Goal: Navigation & Orientation: Go to known website

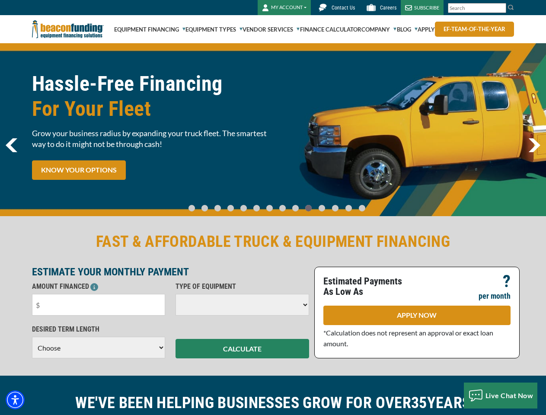
click at [15, 400] on img "Accessibility Menu" at bounding box center [15, 399] width 19 height 19
click at [500, 8] on body "Skip to main content Enable accessibility for low vision Open the accessibility…" at bounding box center [273, 207] width 546 height 415
click at [273, 130] on body "Skip to main content Enable accessibility for low vision Open the accessibility…" at bounding box center [273, 207] width 546 height 415
click at [199, 204] on body "Skip to main content Enable accessibility for low vision Open the accessibility…" at bounding box center [273, 207] width 546 height 415
click at [211, 204] on body "Skip to main content Enable accessibility for low vision Open the accessibility…" at bounding box center [273, 207] width 546 height 415
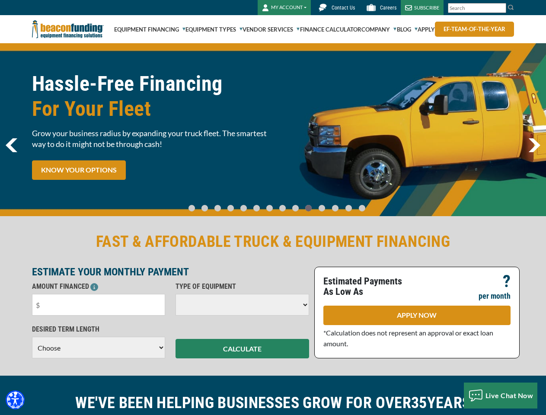
click at [222, 204] on body "Skip to main content Enable accessibility for low vision Open the accessibility…" at bounding box center [273, 207] width 546 height 415
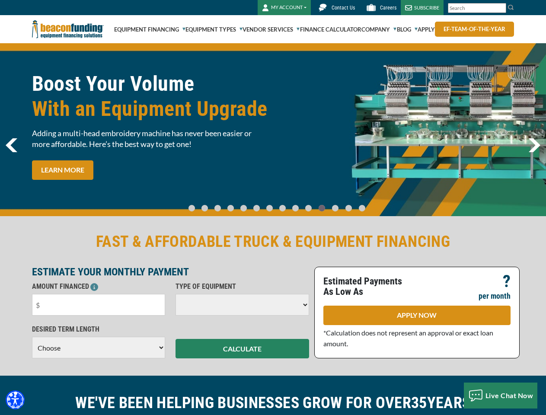
click at [235, 204] on body "Skip to main content Enable accessibility for low vision Open the accessibility…" at bounding box center [273, 207] width 546 height 415
click at [246, 204] on body "Skip to main content Enable accessibility for low vision Open the accessibility…" at bounding box center [273, 207] width 546 height 415
click at [258, 204] on body "Skip to main content Enable accessibility for low vision Open the accessibility…" at bounding box center [273, 207] width 546 height 415
click at [270, 204] on body "Skip to main content Enable accessibility for low vision Open the accessibility…" at bounding box center [273, 207] width 546 height 415
